Goal: Task Accomplishment & Management: Manage account settings

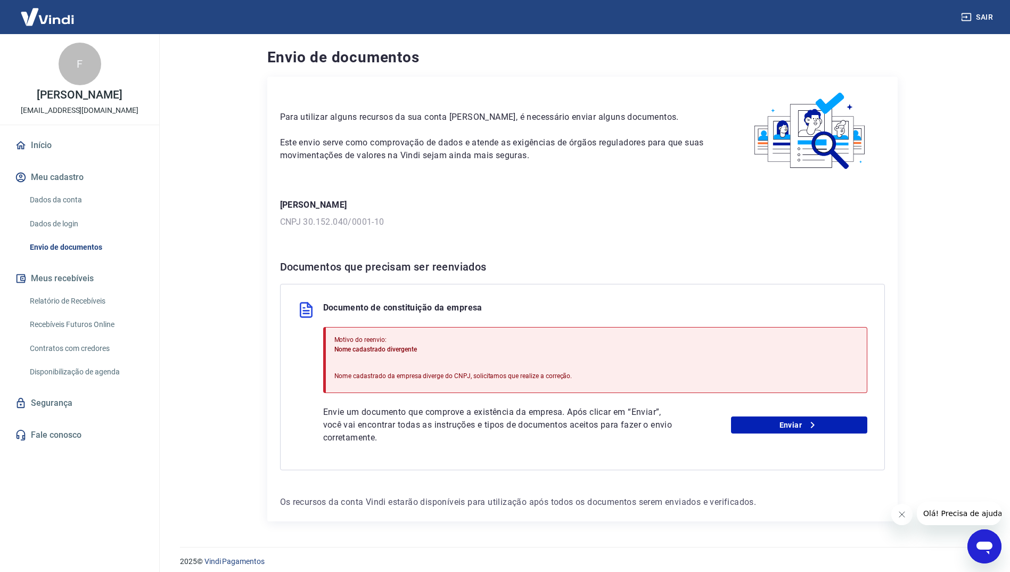
click at [450, 358] on div "Motivo do reenvio: Nome cadastrado divergente Nome cadastrado da empresa diverg…" at bounding box center [453, 360] width 238 height 59
click at [434, 348] on p "Nome cadastrado divergente" at bounding box center [453, 349] width 238 height 10
click at [71, 198] on link "Dados da conta" at bounding box center [86, 200] width 121 height 22
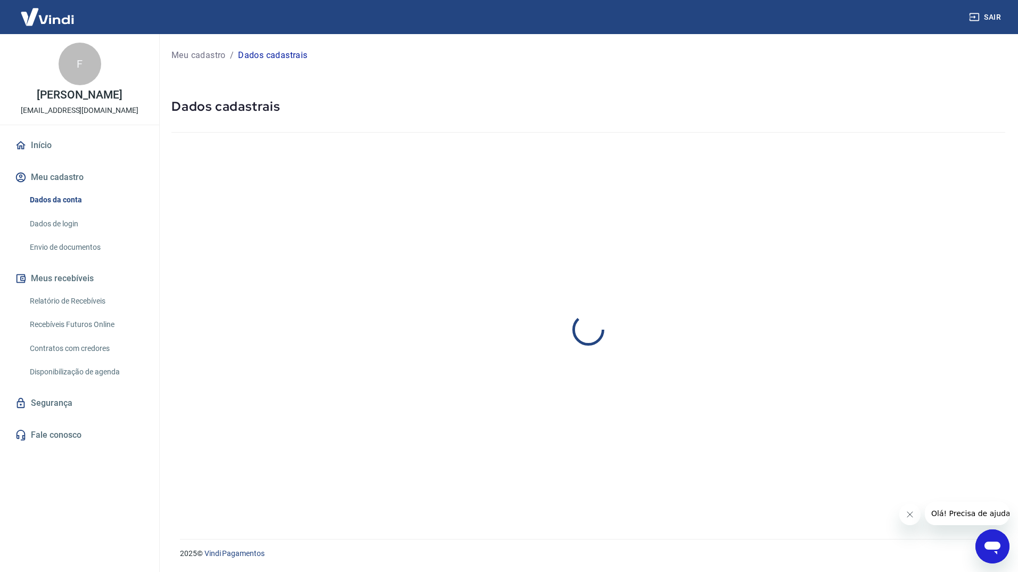
select select "RS"
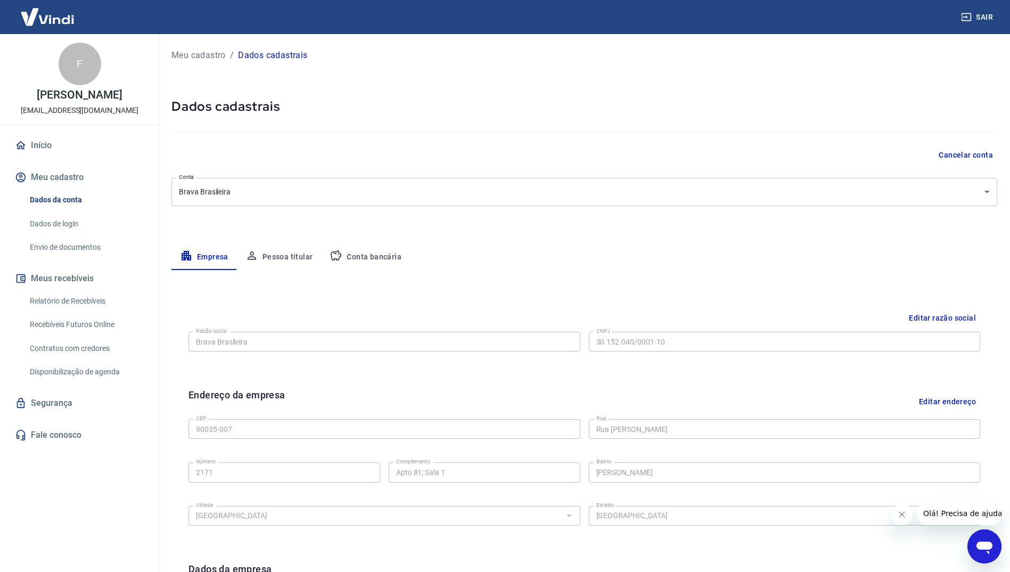
click at [932, 317] on button "Editar razão social" at bounding box center [943, 318] width 76 height 20
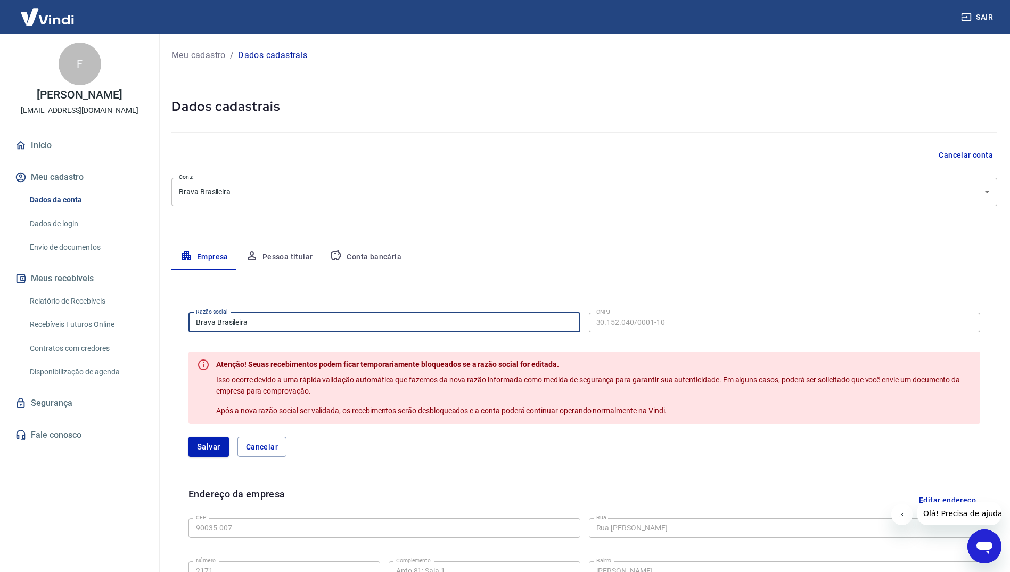
drag, startPoint x: 285, startPoint y: 325, endPoint x: 145, endPoint y: 317, distance: 139.7
click at [145, 317] on div "Sair F Fausto Richetti Blanco brava@bravabrasileira.com.br Início Meu cadastro …" at bounding box center [505, 286] width 1010 height 572
paste input "30.152.040 [PERSON_NAME]"
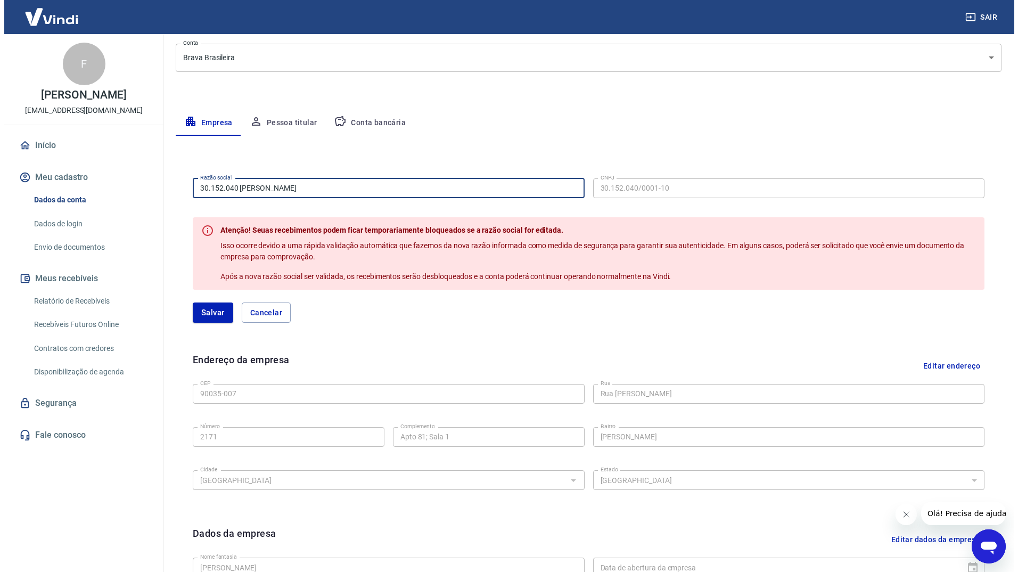
scroll to position [160, 0]
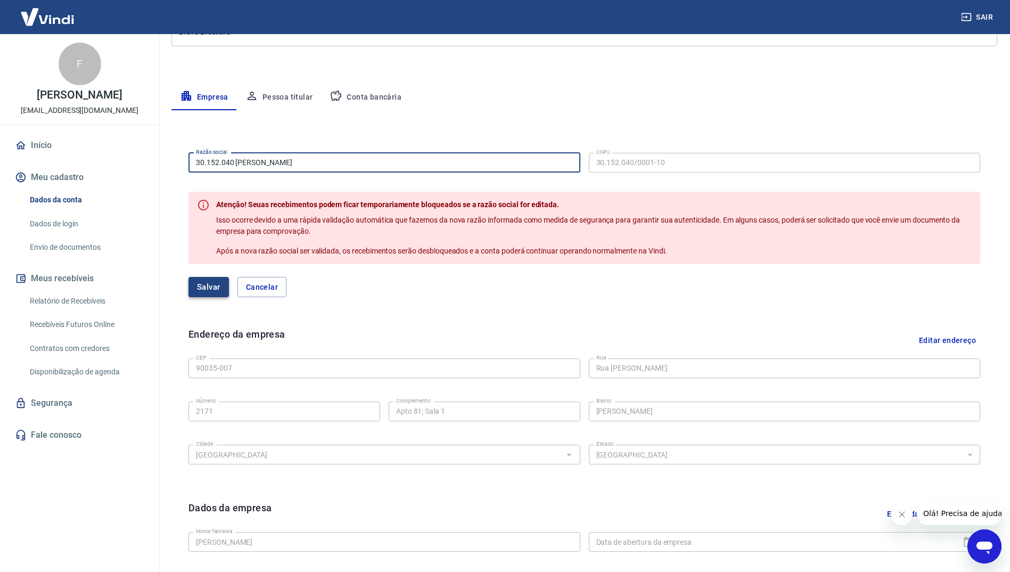
type input "30.152.040 [PERSON_NAME]"
click at [209, 285] on button "Salvar" at bounding box center [208, 287] width 40 height 20
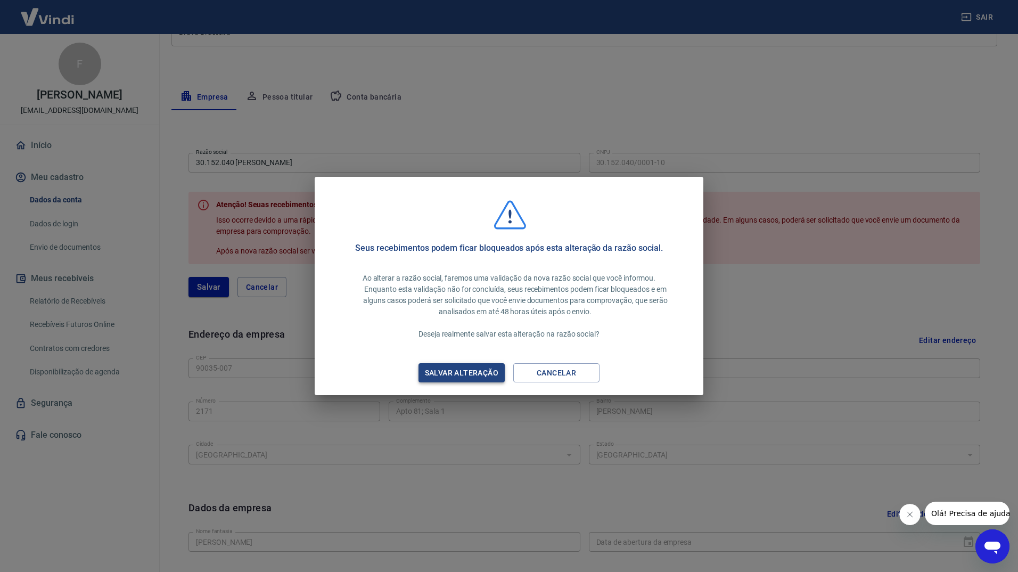
click at [448, 371] on div "Salvar alteração" at bounding box center [461, 372] width 99 height 13
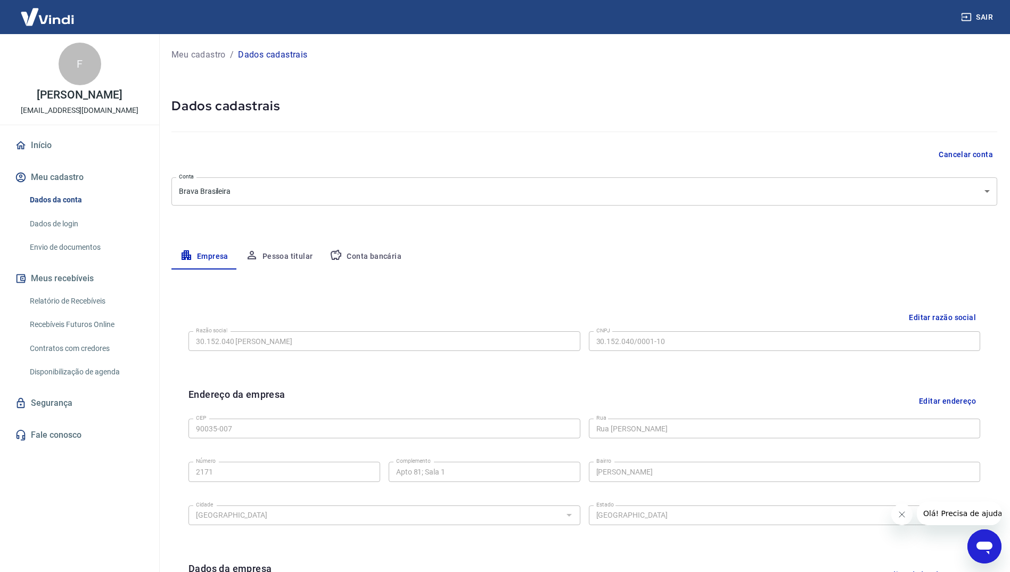
scroll to position [0, 0]
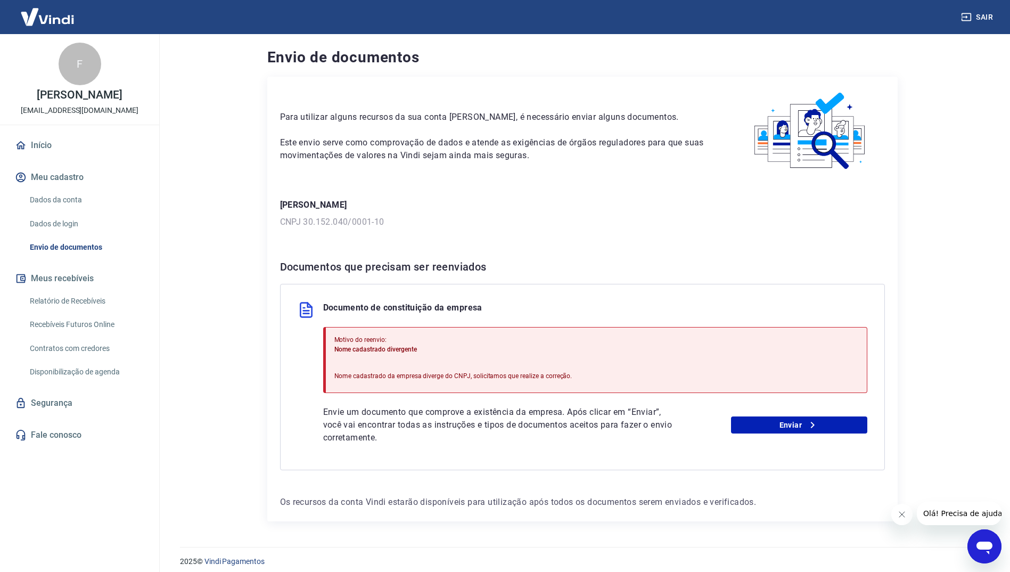
click at [504, 411] on p "Envie um documento que comprove a existência da empresa. Após clicar em “Enviar…" at bounding box center [500, 425] width 354 height 38
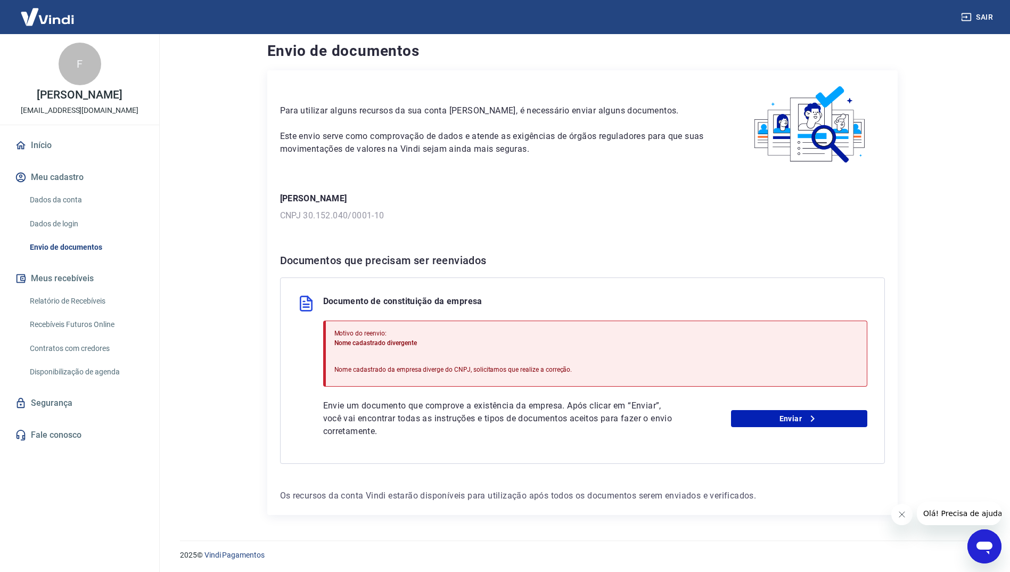
scroll to position [8, 0]
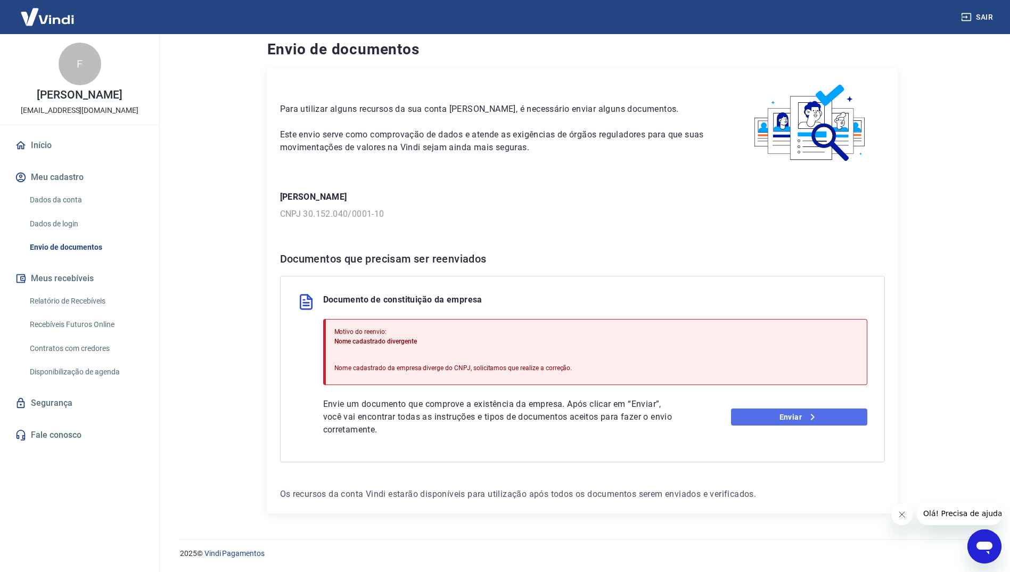
click at [782, 415] on link "Enviar" at bounding box center [799, 416] width 136 height 17
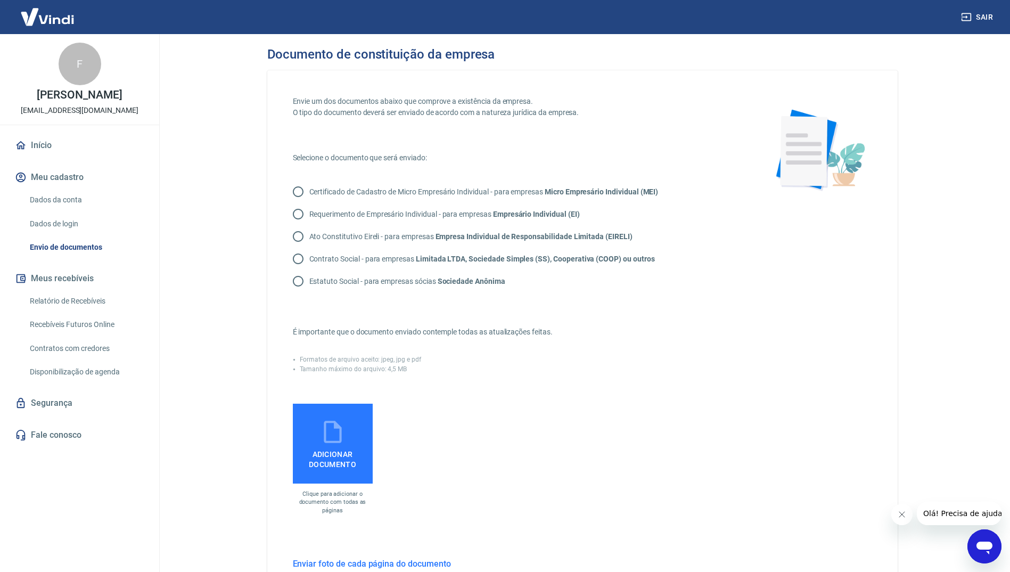
click at [310, 194] on p "Certificado de Cadastro de Micro Empresário Individual - para empresas Micro Em…" at bounding box center [483, 191] width 349 height 11
click at [309, 194] on input "Certificado de Cadastro de Micro Empresário Individual - para empresas Micro Em…" at bounding box center [298, 191] width 22 height 22
radio input "true"
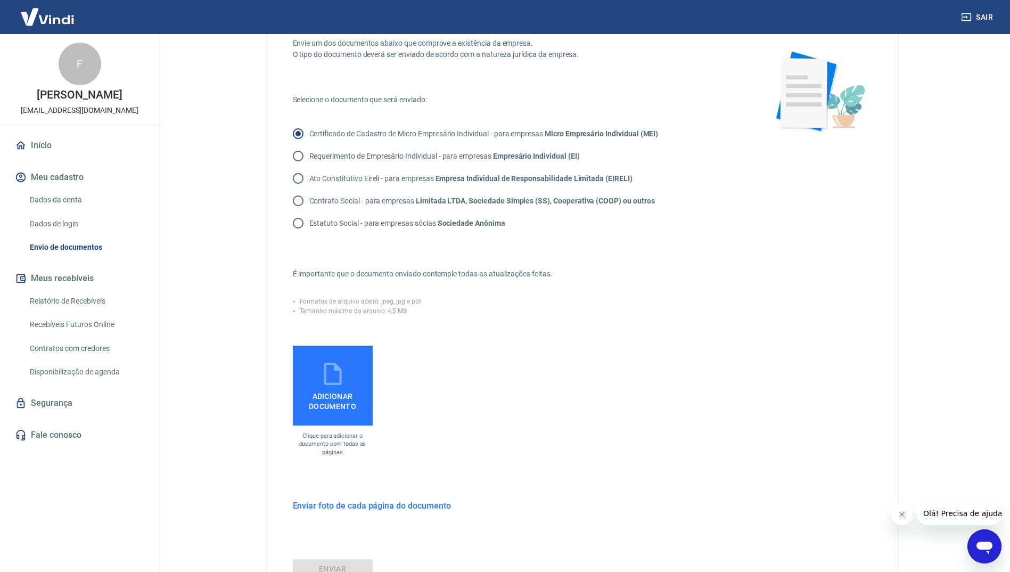
scroll to position [149, 0]
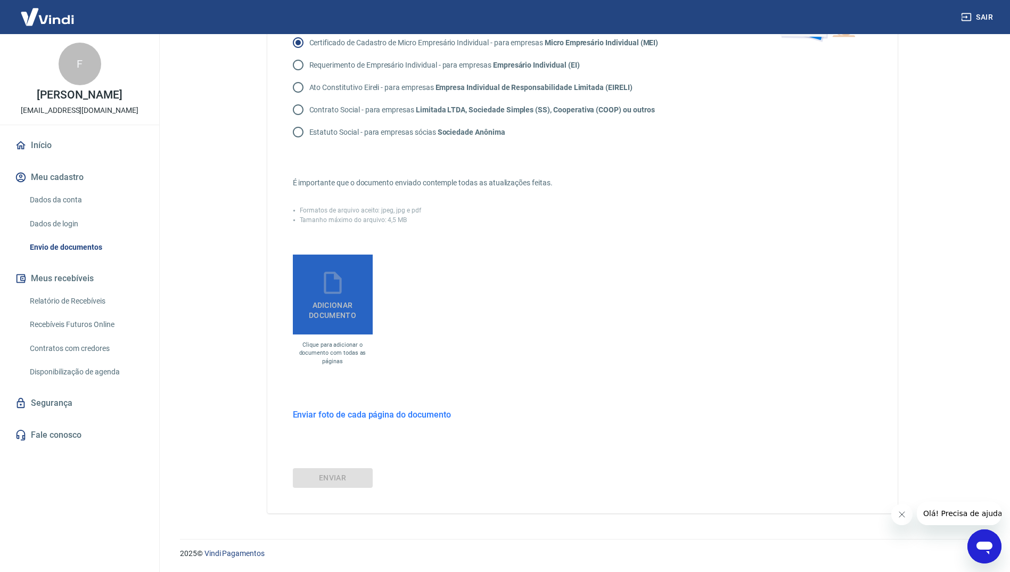
click at [342, 294] on icon at bounding box center [332, 282] width 27 height 27
click at [0, 0] on input "Adicionar documento" at bounding box center [0, 0] width 0 height 0
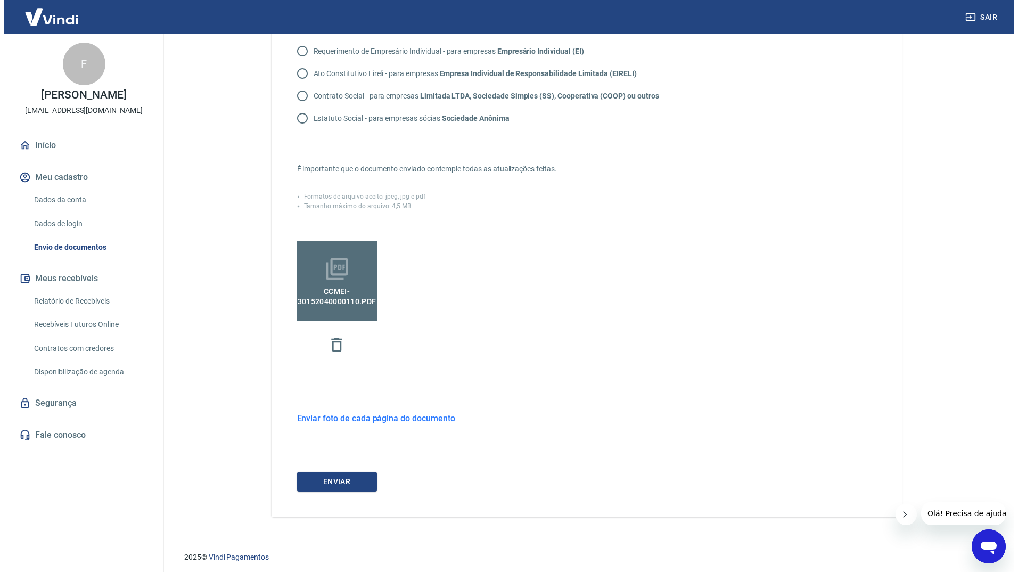
scroll to position [167, 0]
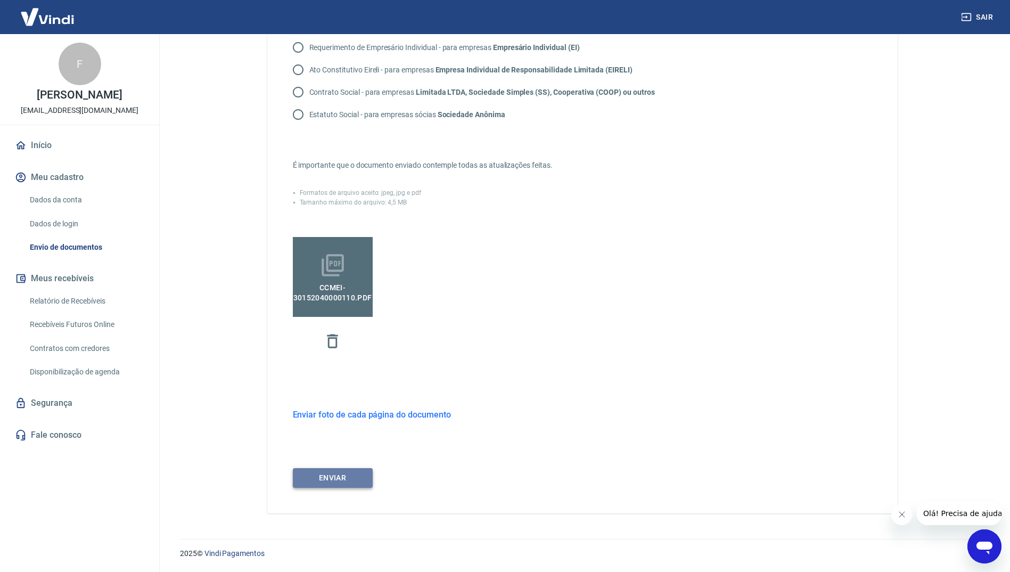
click at [336, 478] on button "ENVIAR" at bounding box center [333, 478] width 80 height 20
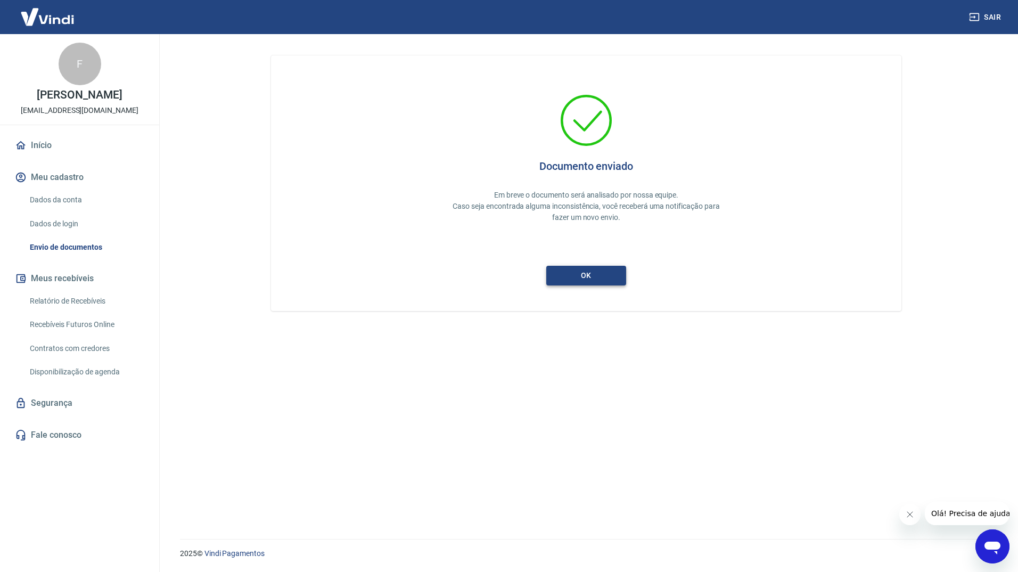
click at [592, 278] on button "ok" at bounding box center [586, 276] width 80 height 20
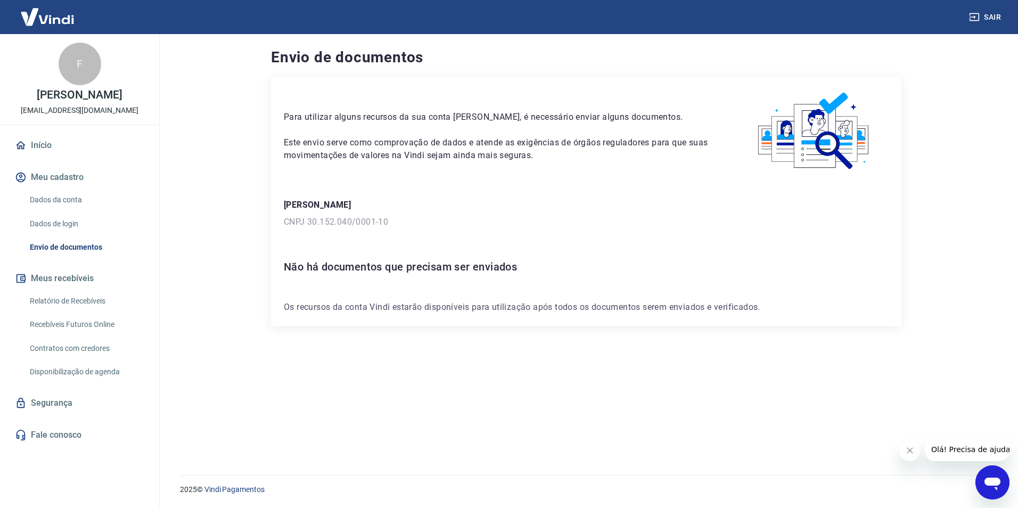
click at [66, 240] on link "Envio de documentos" at bounding box center [86, 247] width 121 height 22
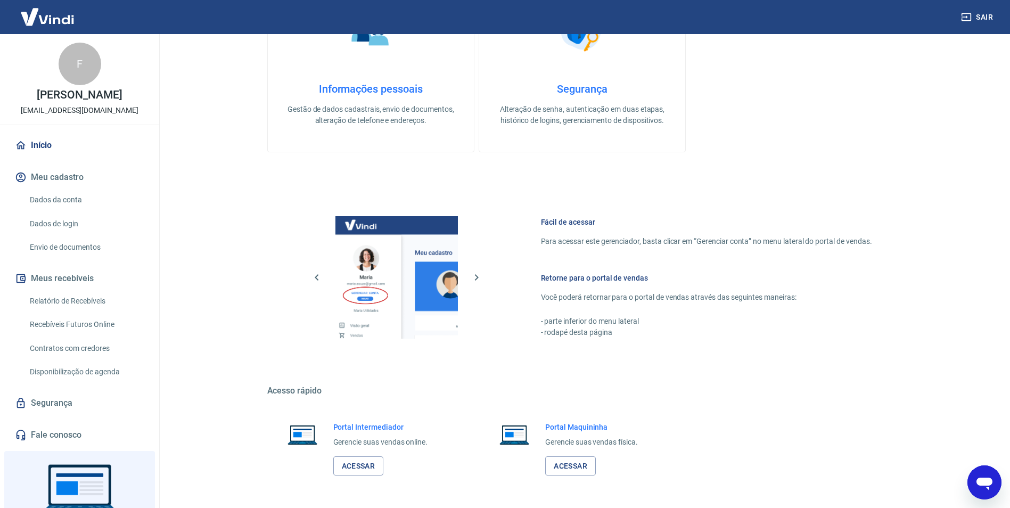
scroll to position [695, 0]
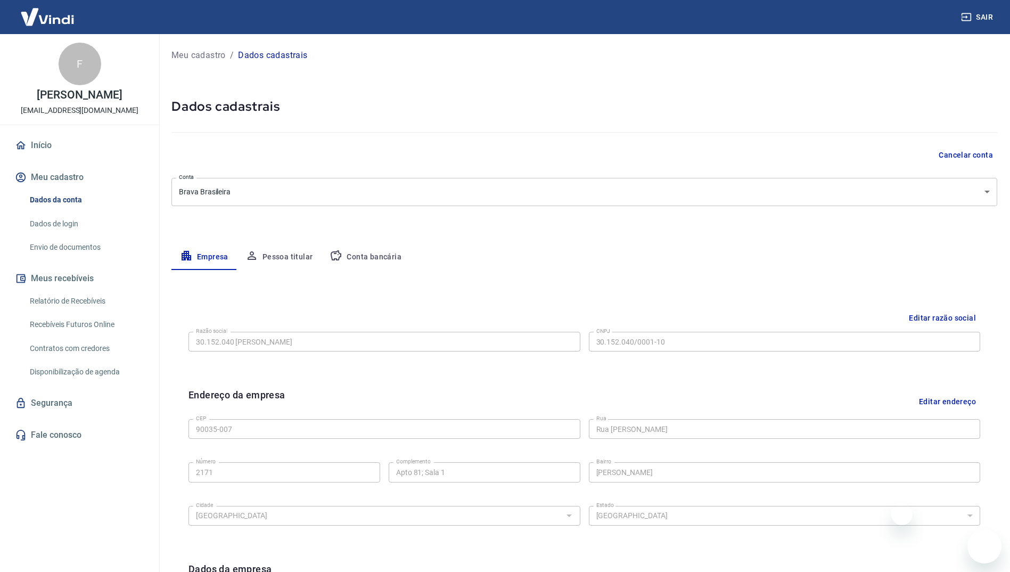
select select "RS"
